Goal: Task Accomplishment & Management: Manage account settings

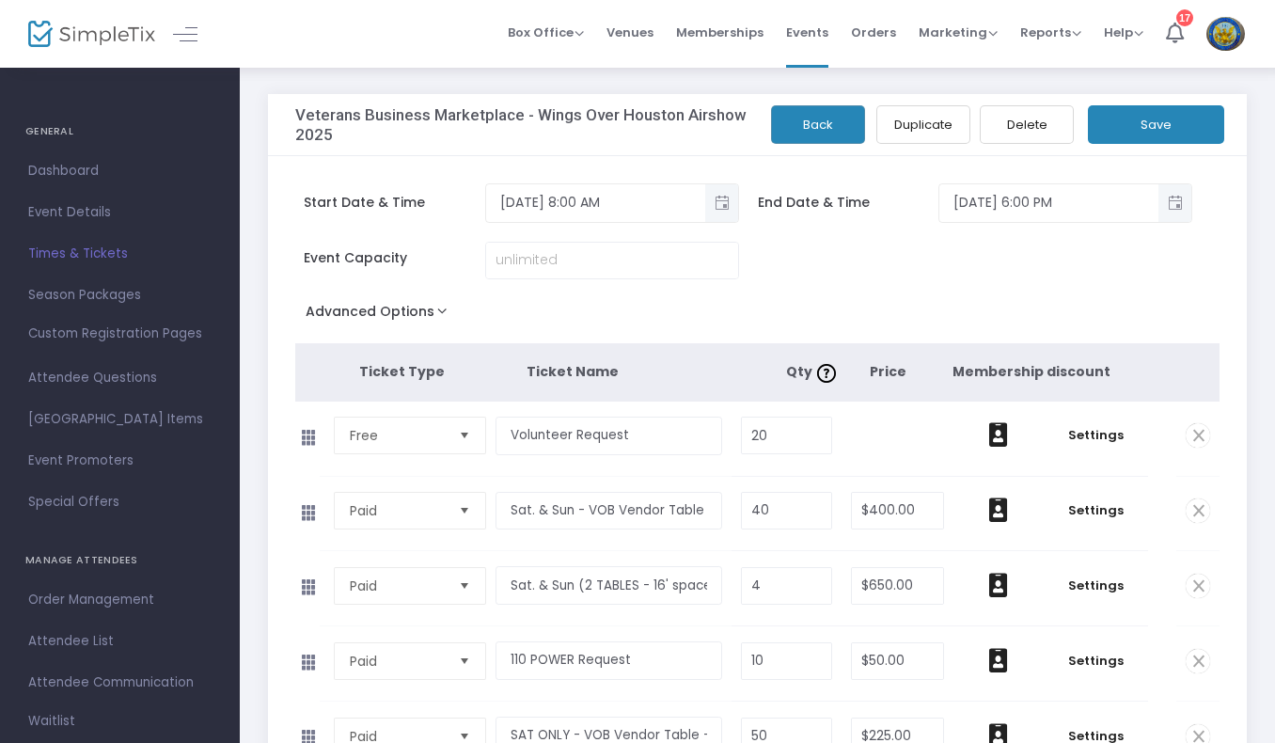
scroll to position [264, 0]
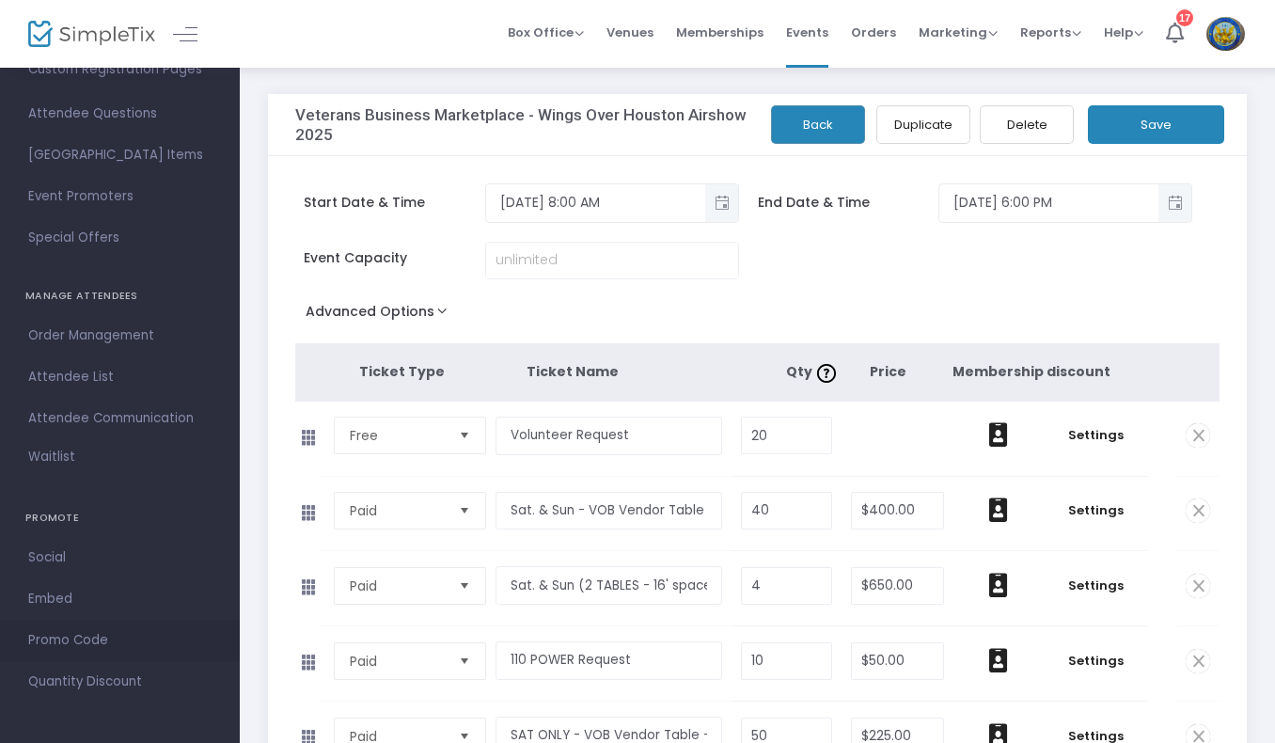
click at [148, 642] on span "Promo Code" at bounding box center [119, 640] width 183 height 24
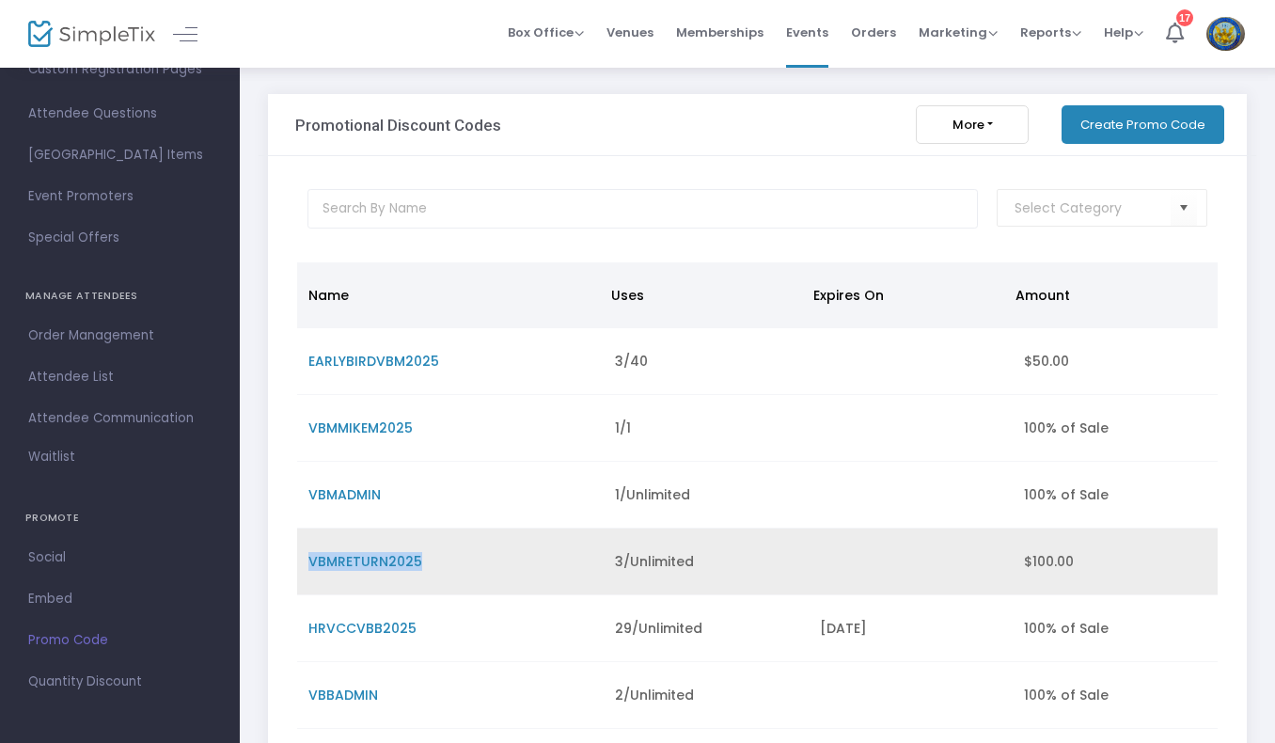
drag, startPoint x: 419, startPoint y: 565, endPoint x: 308, endPoint y: 565, distance: 110.0
click at [308, 565] on span "VBMRETURN2025" at bounding box center [365, 561] width 114 height 19
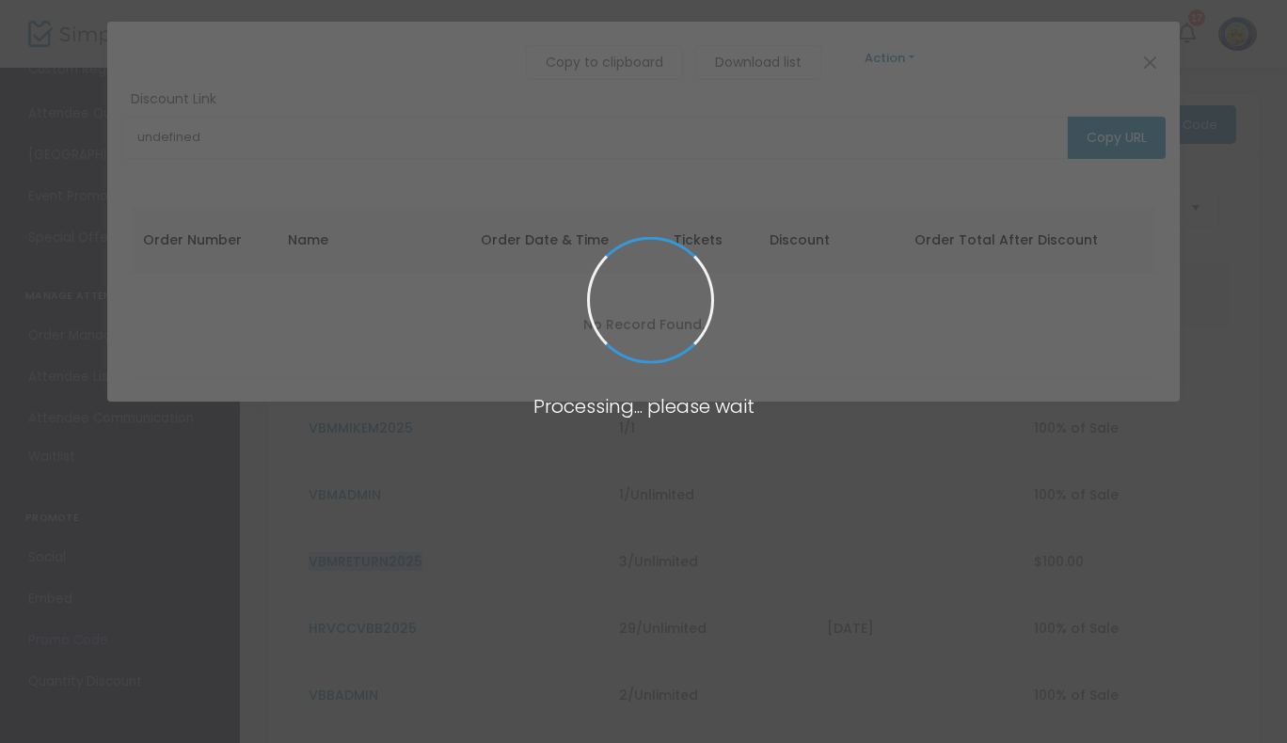
type input "[URL][DOMAIN_NAME]"
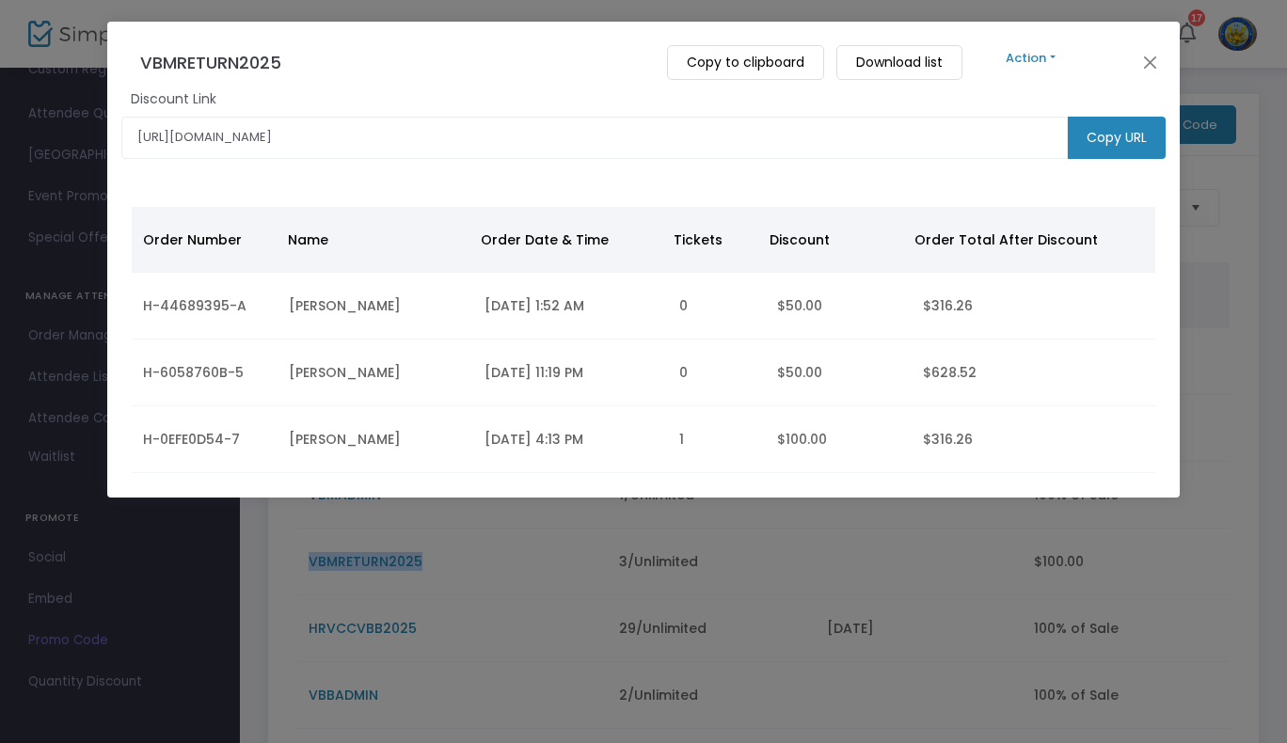
copy span "VBMRETURN2025"
click at [1147, 59] on button "Close" at bounding box center [1150, 62] width 24 height 24
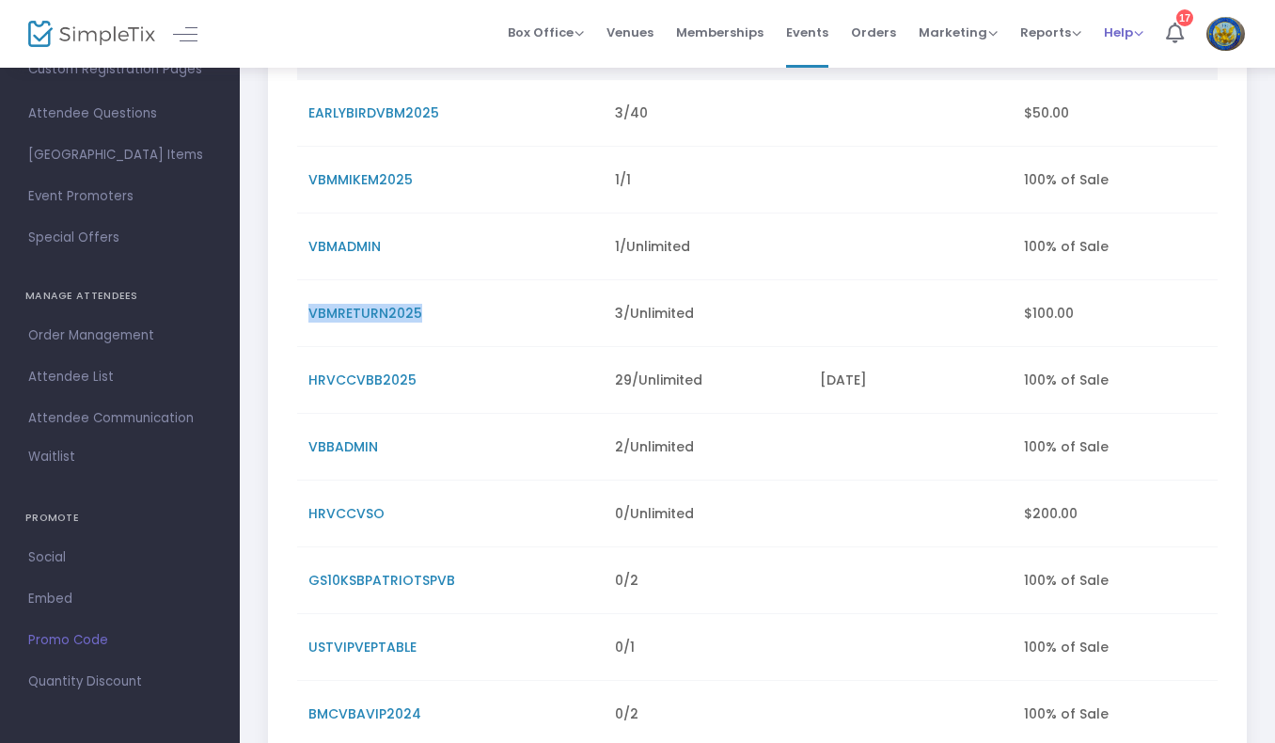
scroll to position [253, 0]
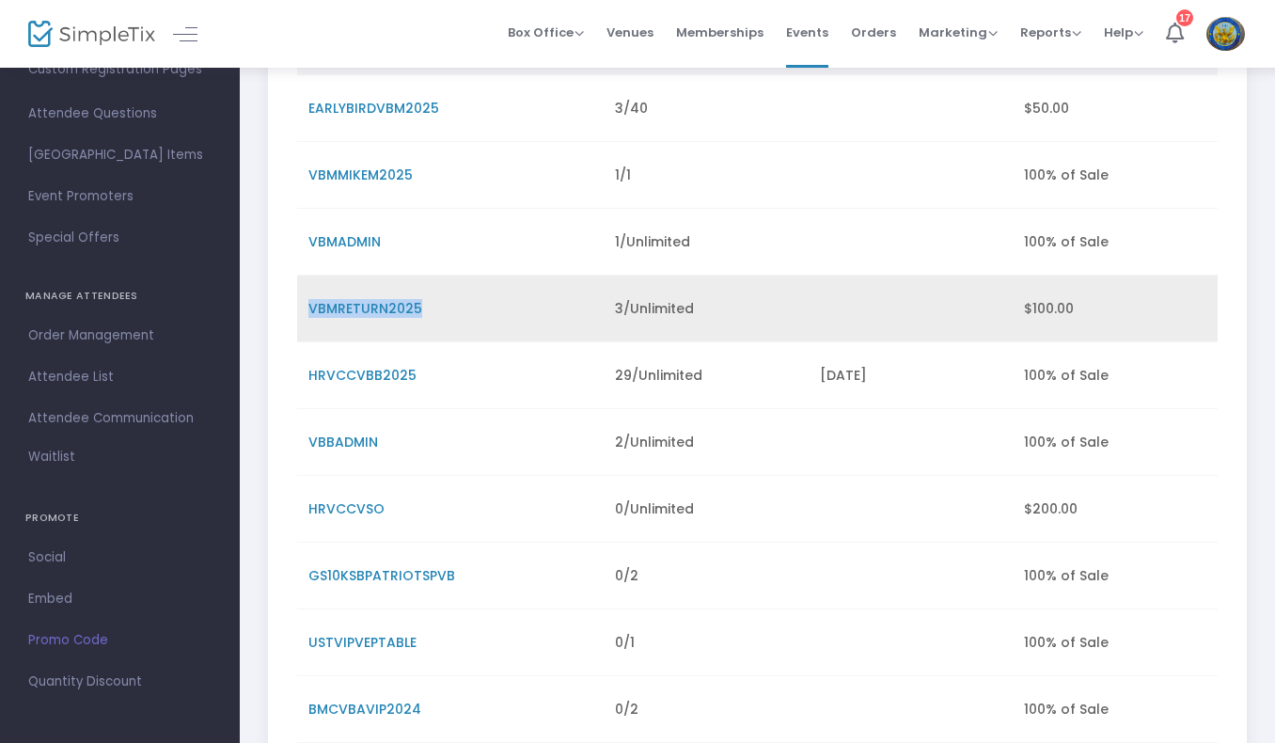
copy span "VBMRETURN2025"
